Goal: Find specific page/section: Find specific page/section

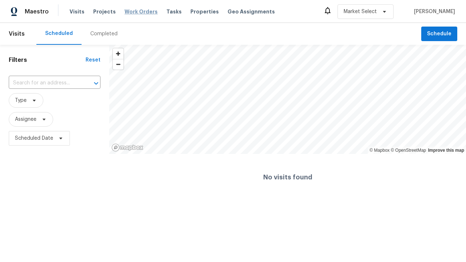
click at [135, 12] on span "Work Orders" at bounding box center [141, 11] width 33 height 7
